Goal: Information Seeking & Learning: Learn about a topic

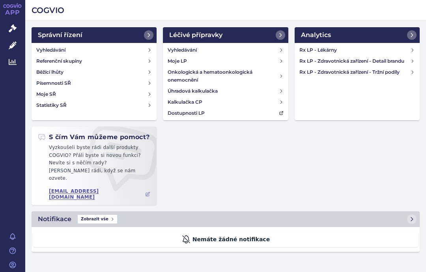
click at [381, 71] on h4 "Rx LP - Zdravotnická zařízení - Tržní podíly" at bounding box center [355, 72] width 111 height 8
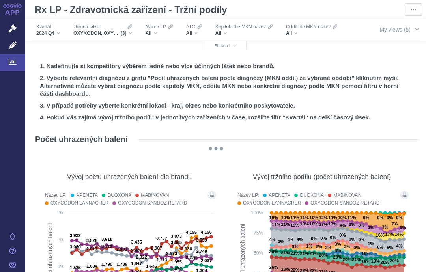
click at [62, 33] on div "Kvartál 2024 Q4" at bounding box center [48, 30] width 32 height 17
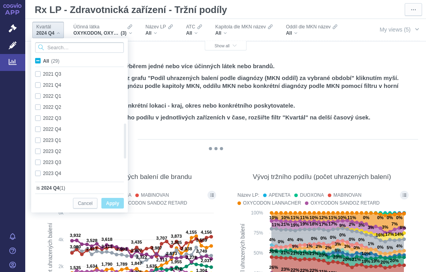
checkbox input "true"
click at [40, 174] on div "2025 Q1 Only" at bounding box center [76, 173] width 91 height 11
checkbox input "true"
click at [115, 203] on span "Apply" at bounding box center [112, 204] width 13 height 10
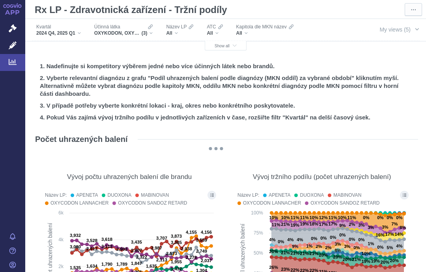
click at [153, 32] on div "OXYKODON, OXYKODON A NALOXON, [MEDICAL_DATA] (3)" at bounding box center [123, 33] width 59 height 6
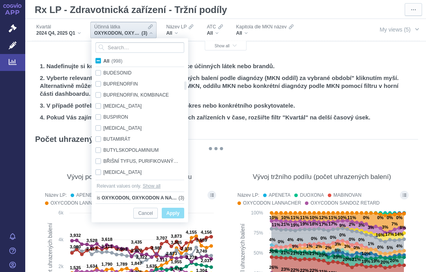
click at [99, 81] on div "BUPRENORFIN Only" at bounding box center [137, 84] width 91 height 11
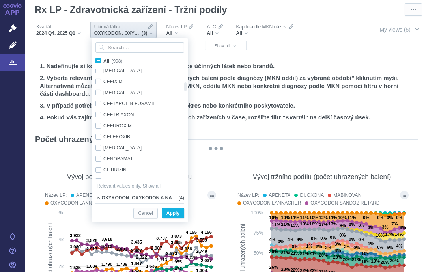
checkbox input "false"
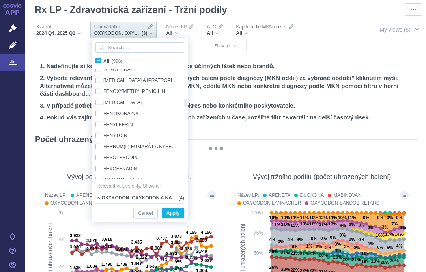
click at [100, 101] on div "[MEDICAL_DATA] Only" at bounding box center [137, 102] width 91 height 11
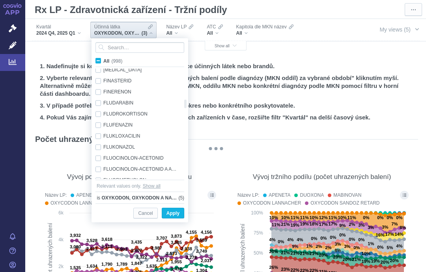
checkbox input "false"
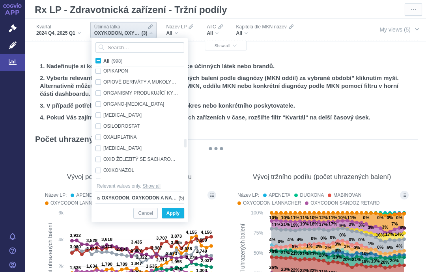
checkbox input "true"
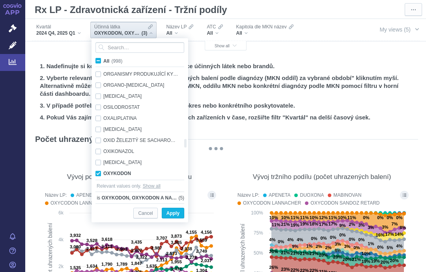
checkbox input "true"
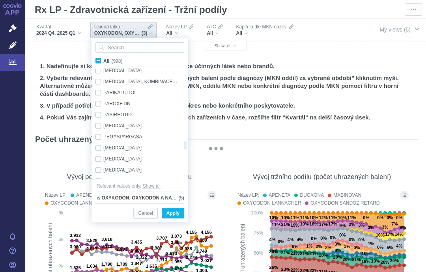
checkbox input "false"
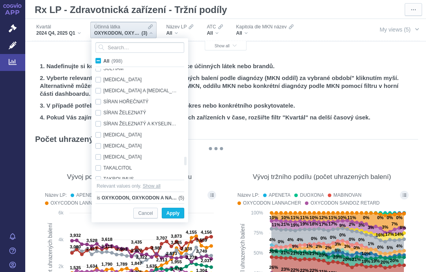
checkbox input "true"
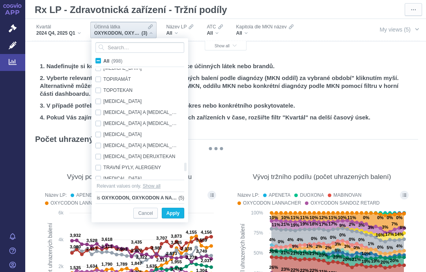
click at [118, 101] on div "[MEDICAL_DATA] Only" at bounding box center [137, 101] width 91 height 11
checkbox input "true"
click at [113, 120] on div "[MEDICAL_DATA] A [MEDICAL_DATA] Only" at bounding box center [137, 123] width 91 height 11
checkbox input "true"
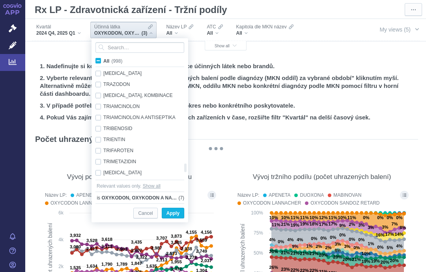
checkbox input "false"
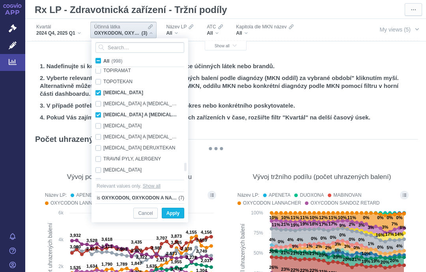
checkbox input "true"
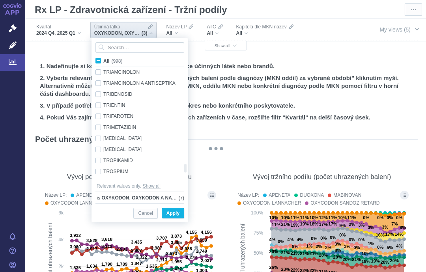
checkbox input "false"
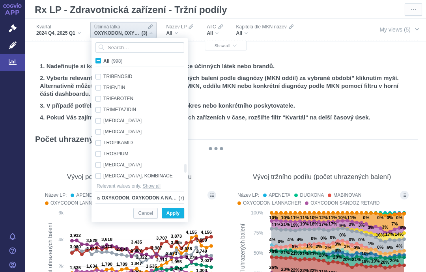
checkbox input "false"
click at [177, 211] on span "Apply" at bounding box center [173, 214] width 13 height 10
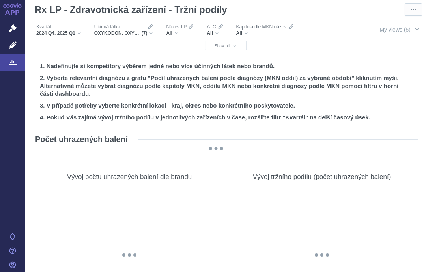
click at [229, 45] on span "Show all" at bounding box center [226, 46] width 22 height 4
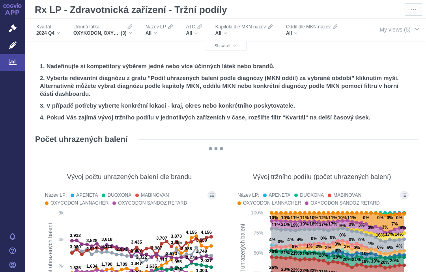
click at [239, 42] on button "Show all" at bounding box center [226, 45] width 42 height 9
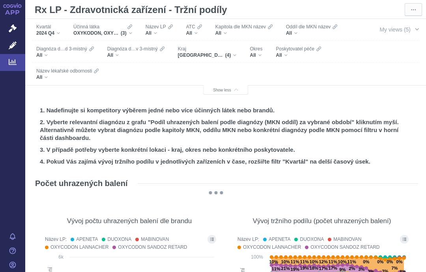
scroll to position [21, 0]
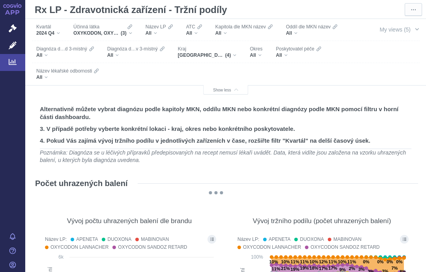
click at [257, 54] on div "All" at bounding box center [256, 55] width 13 height 6
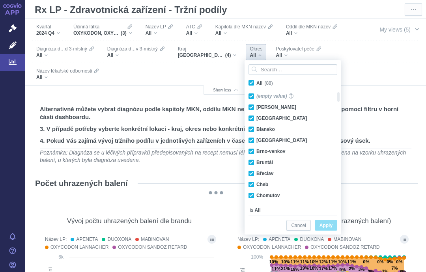
click at [254, 80] on label "All (88)" at bounding box center [263, 83] width 30 height 8
click at [257, 80] on input "All (88)" at bounding box center [259, 81] width 5 height 5
checkbox input "false"
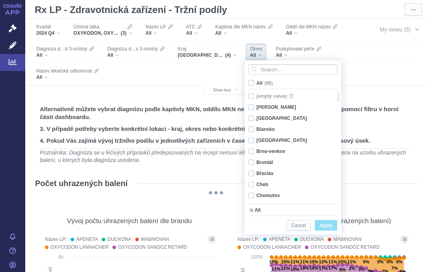
checkbox input "false"
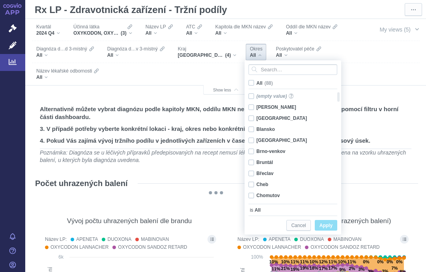
checkbox input "false"
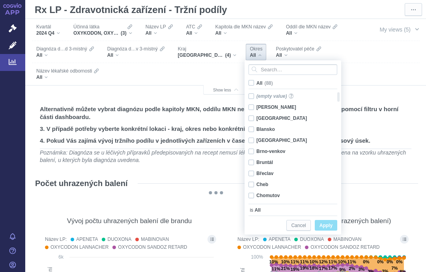
checkbox input "false"
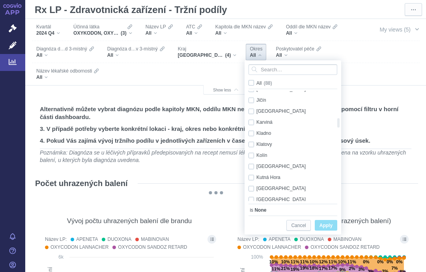
click at [0, 0] on span "Only" at bounding box center [0, 0] width 0 height 0
checkbox input "true"
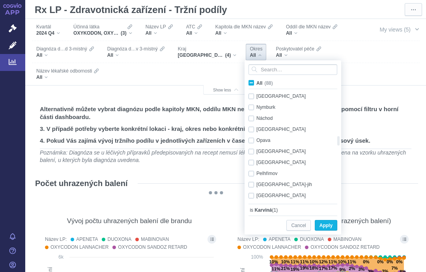
click at [283, 148] on div "[GEOGRAPHIC_DATA] - město Only" at bounding box center [290, 151] width 91 height 11
checkbox input "true"
click at [328, 222] on span "Apply" at bounding box center [326, 226] width 13 height 10
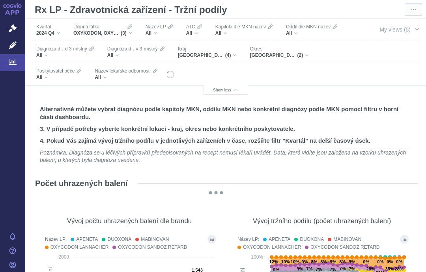
click at [60, 32] on div "2024 Q4" at bounding box center [48, 33] width 24 height 6
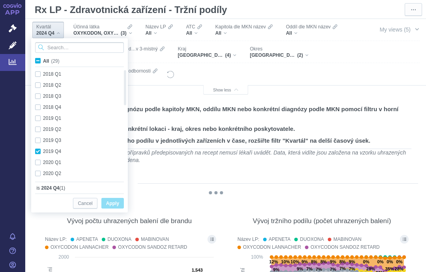
checkbox input "true"
click at [41, 175] on div "2025 Q1 Only" at bounding box center [76, 173] width 91 height 11
checkbox input "true"
click at [114, 201] on span "Apply" at bounding box center [112, 204] width 13 height 10
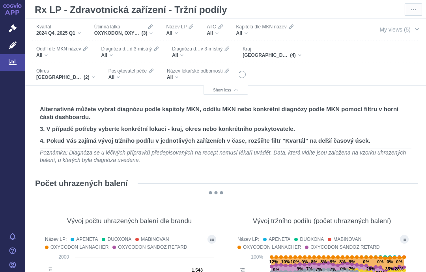
click at [153, 31] on div "OXYKODON, OXYKODON A NALOXON, [MEDICAL_DATA] (3)" at bounding box center [123, 33] width 59 height 6
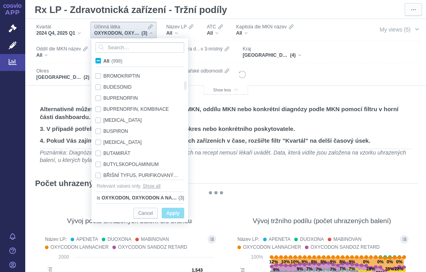
click at [102, 101] on div "BUPRENORFIN Only" at bounding box center [137, 98] width 91 height 11
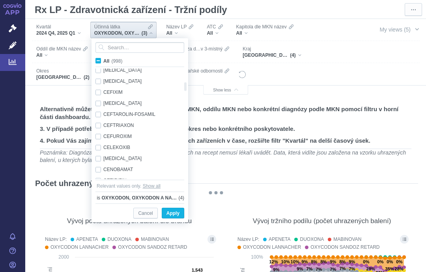
checkbox input "false"
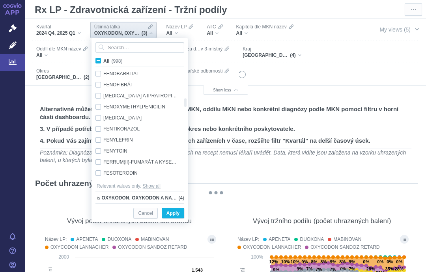
click at [118, 117] on div "[MEDICAL_DATA] Only" at bounding box center [137, 118] width 91 height 11
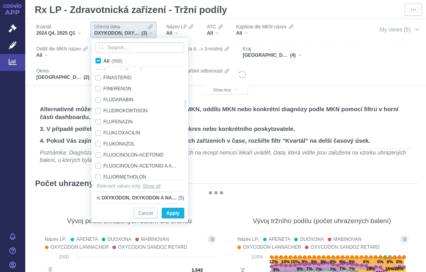
checkbox input "false"
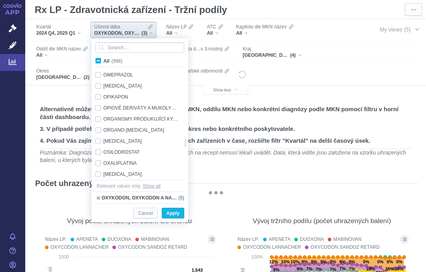
checkbox input "true"
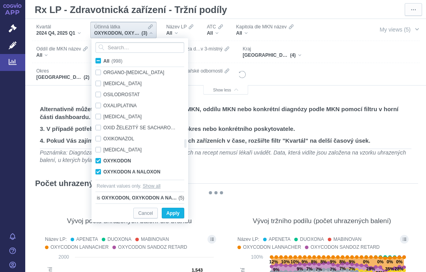
checkbox input "false"
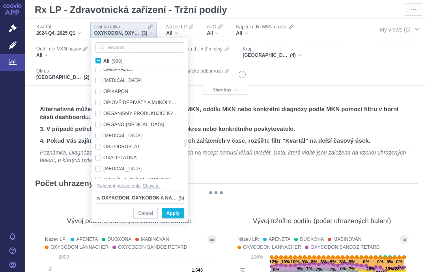
checkbox input "true"
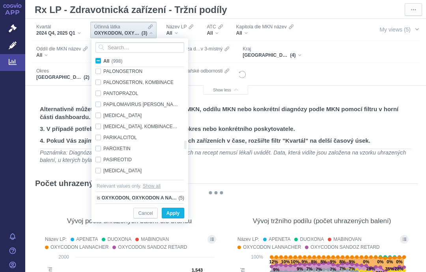
checkbox input "false"
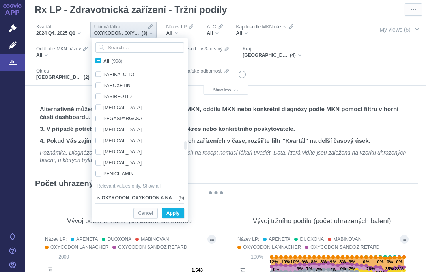
checkbox input "false"
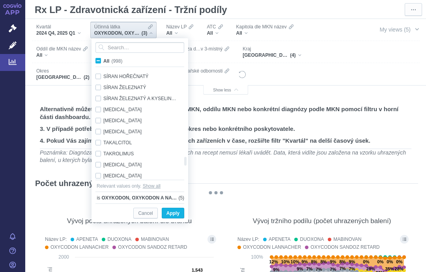
checkbox input "true"
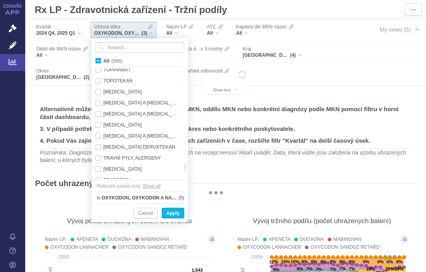
click at [115, 90] on div "[MEDICAL_DATA] Only" at bounding box center [137, 91] width 91 height 11
checkbox input "true"
click at [122, 110] on div "[MEDICAL_DATA] A [MEDICAL_DATA] Only" at bounding box center [137, 114] width 91 height 11
checkbox input "true"
click at [174, 210] on span "Apply" at bounding box center [173, 214] width 13 height 10
